Goal: Obtain resource: Obtain resource

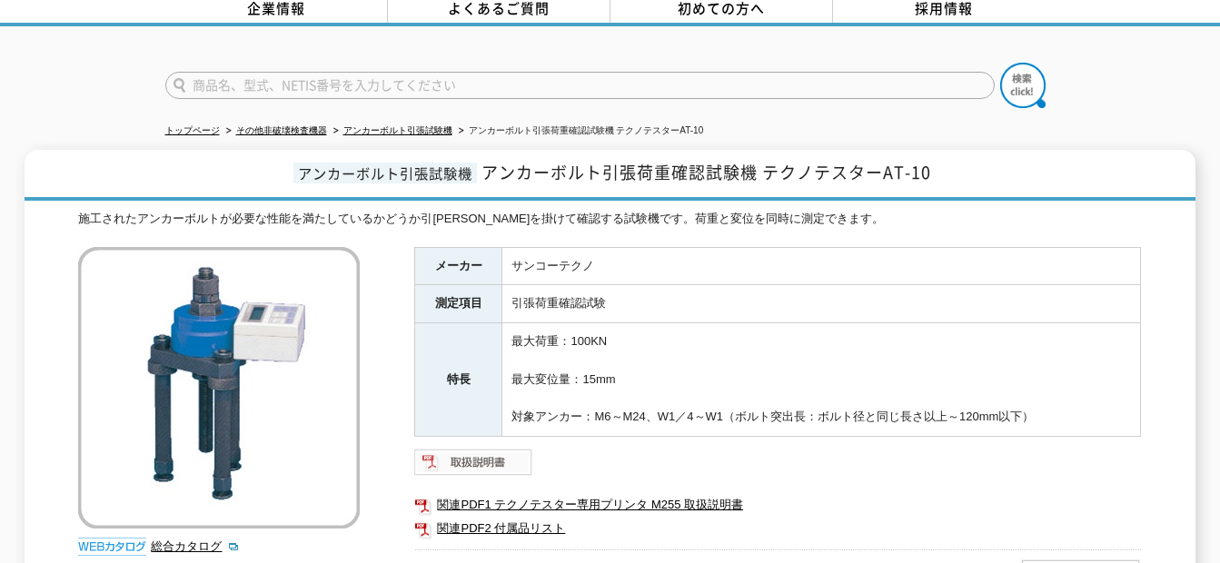
click at [482, 448] on img at bounding box center [473, 462] width 119 height 29
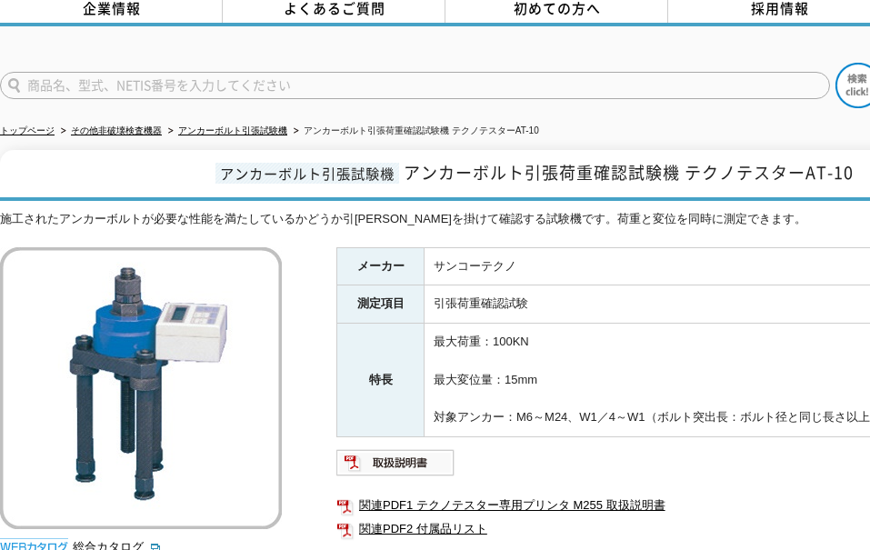
drag, startPoint x: 882, startPoint y: 55, endPoint x: 782, endPoint y: 125, distance: 122.0
click at [782, 125] on ul "トップページ その他非破壊検査機器 アンカーボルト引張試験機 アンカーボルト引張荷重確認試験機 テクノテスターAT-10" at bounding box center [445, 131] width 890 height 37
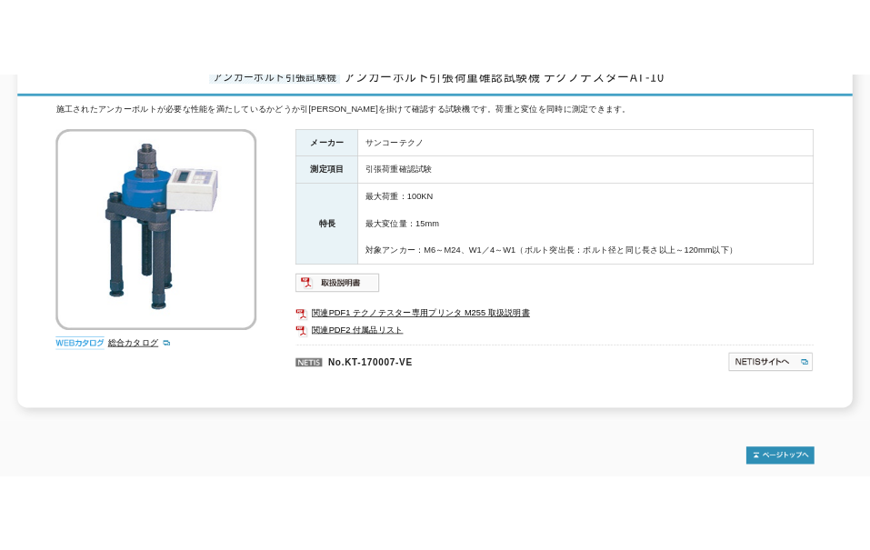
scroll to position [273, 0]
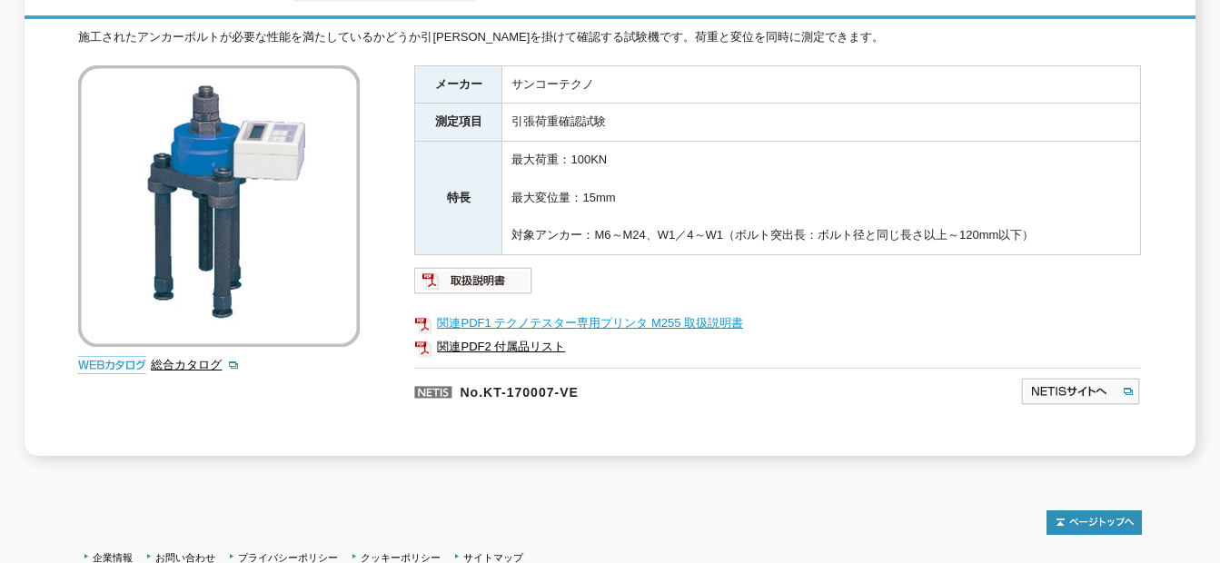
click at [500, 313] on link "関連PDF1 テクノテスター専用プリンタ M255 取扱説明書" at bounding box center [777, 324] width 727 height 24
click at [461, 266] on img at bounding box center [473, 280] width 119 height 29
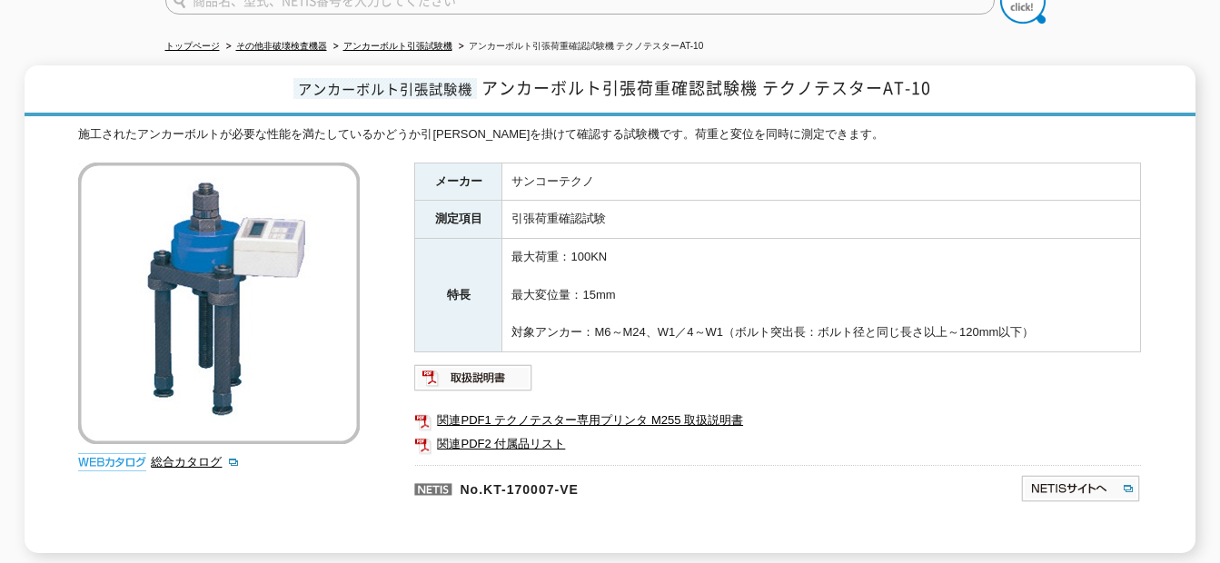
scroll to position [182, 0]
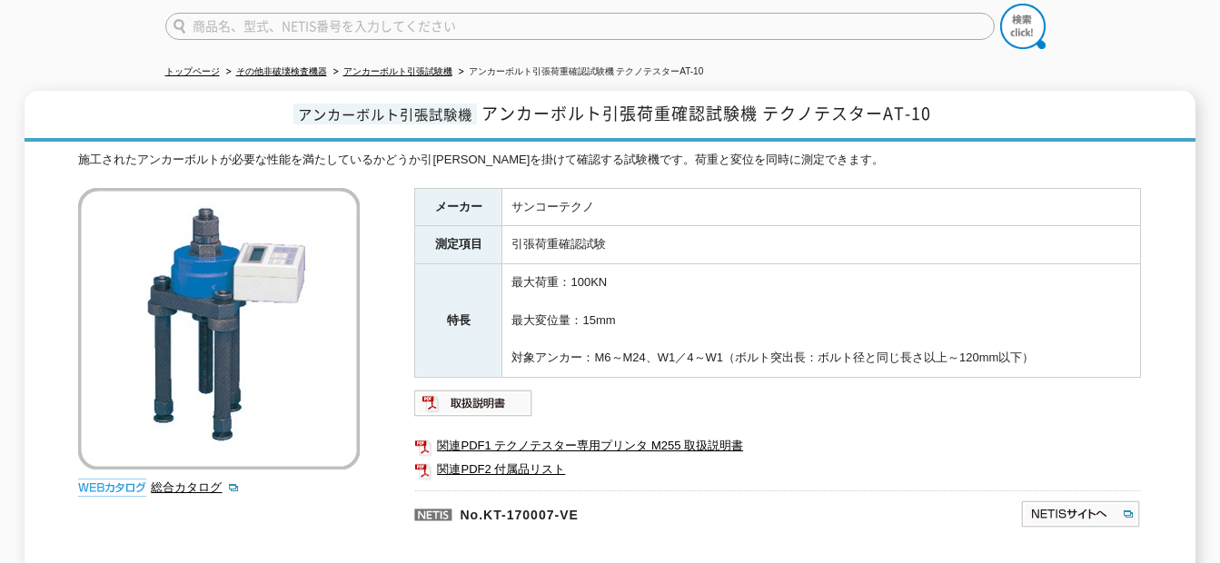
scroll to position [182, 0]
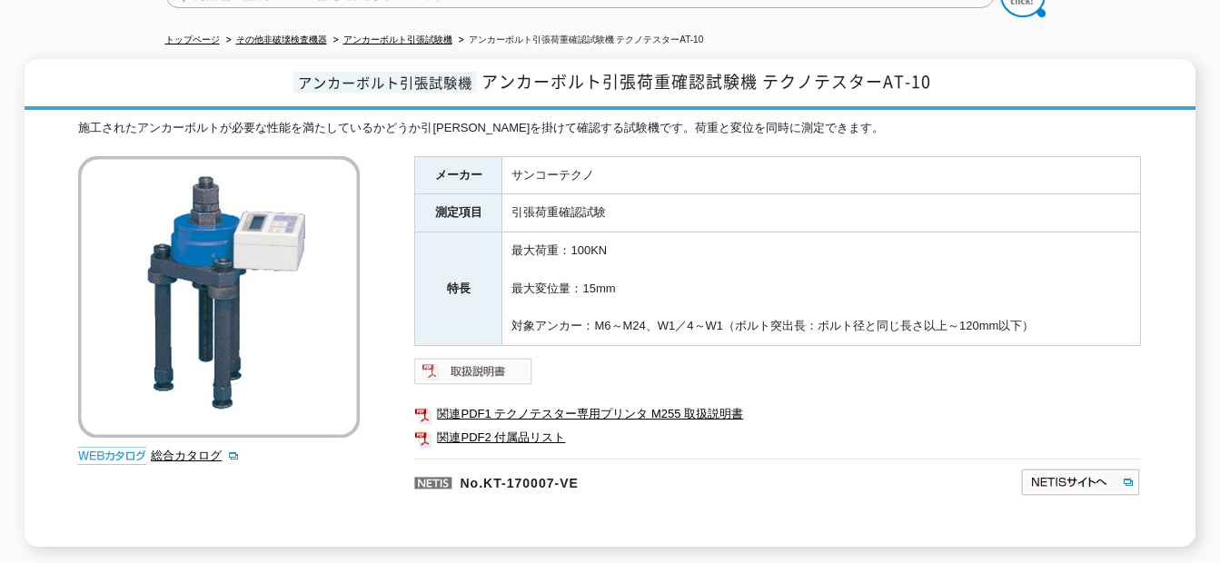
click at [493, 363] on img at bounding box center [473, 371] width 119 height 29
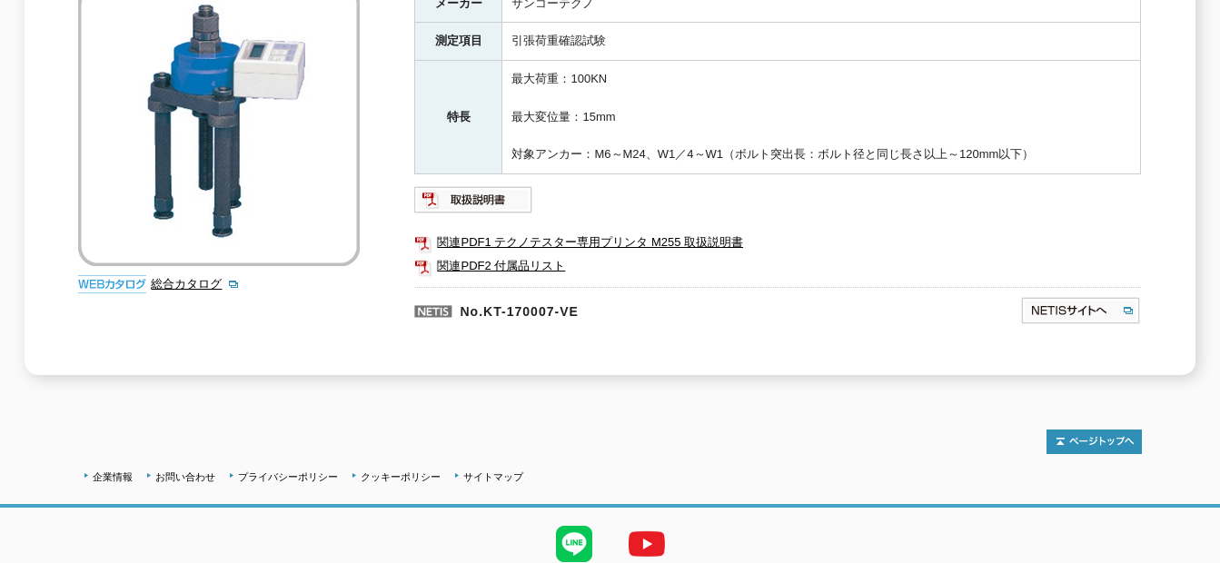
scroll to position [412, 0]
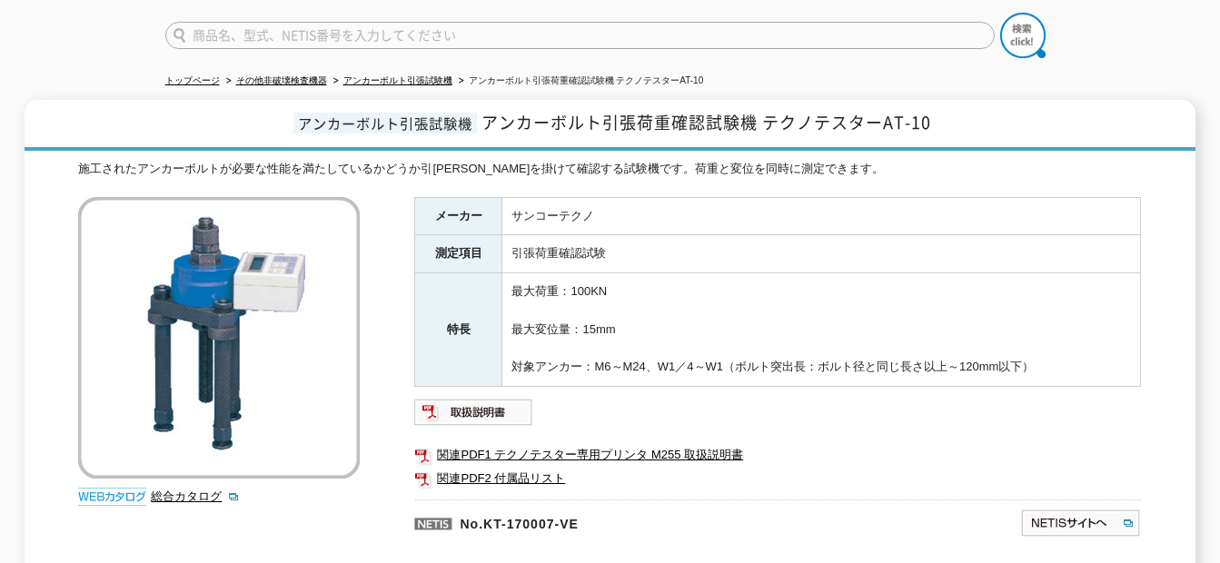
scroll to position [182, 0]
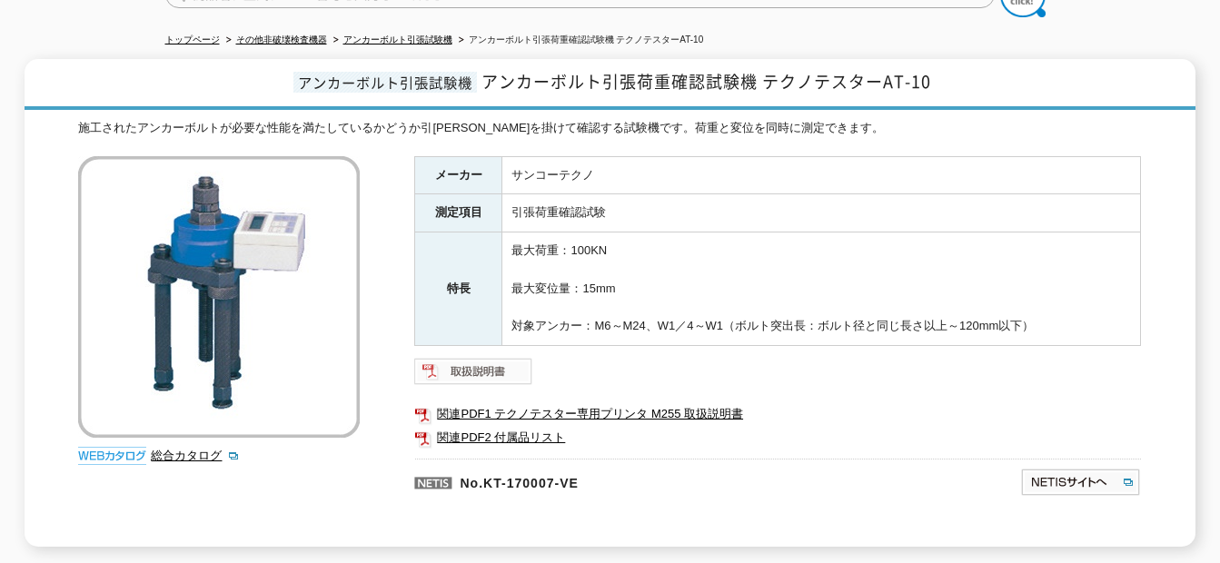
click at [468, 357] on img at bounding box center [473, 371] width 119 height 29
